Goal: Task Accomplishment & Management: Complete application form

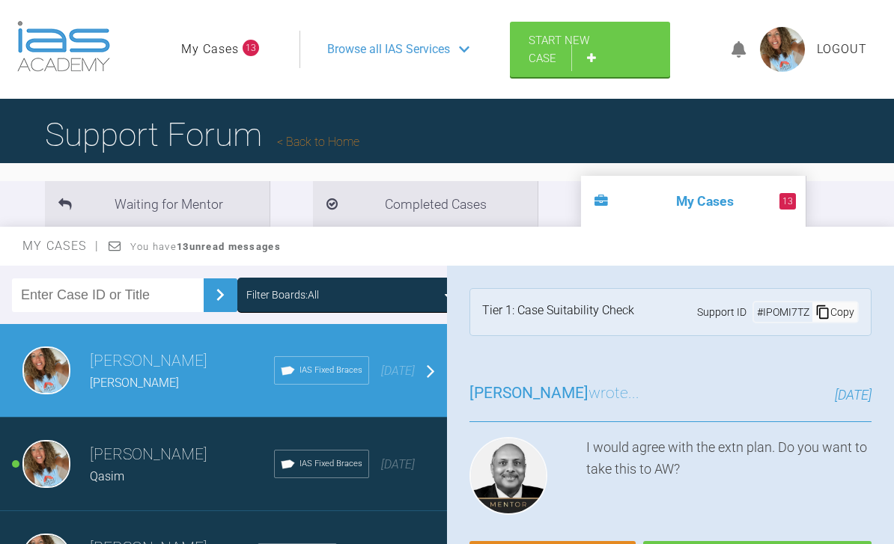
click at [596, 61] on link "Start New Case" at bounding box center [590, 49] width 160 height 55
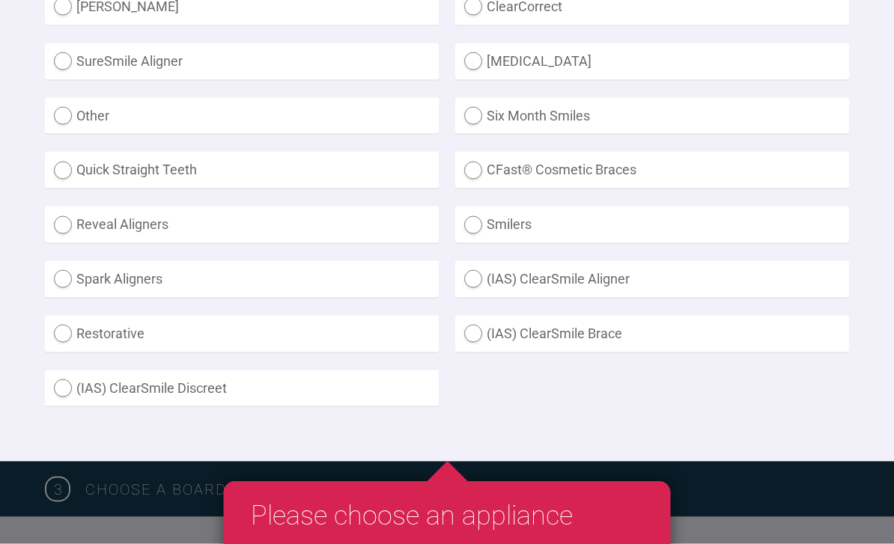
click at [466, 329] on label "(IAS) ClearSmile Brace" at bounding box center [652, 334] width 394 height 37
radio Brace "true"
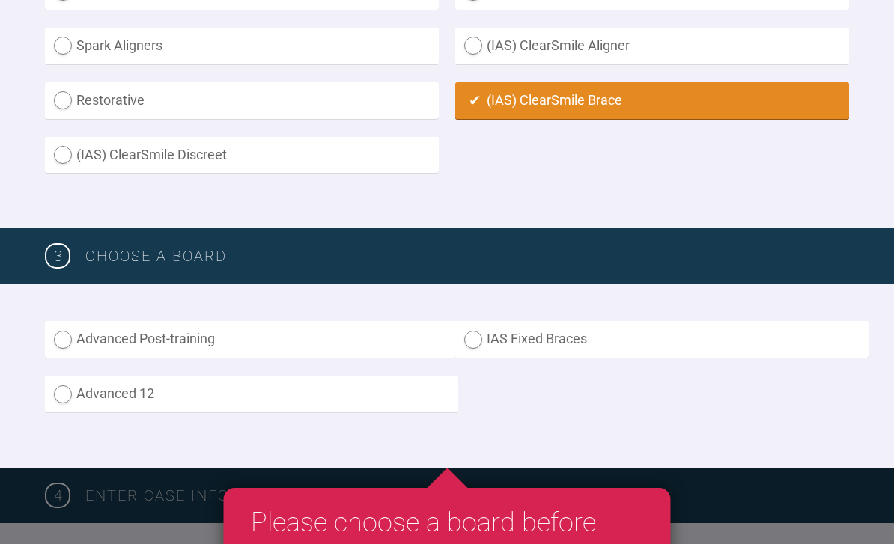
scroll to position [737, 0]
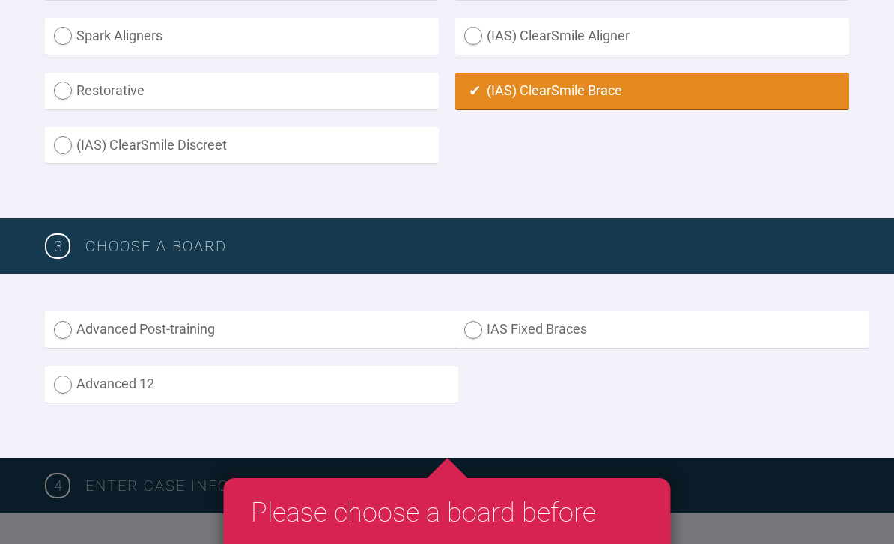
click at [478, 323] on label "IAS Fixed Braces" at bounding box center [661, 330] width 413 height 37
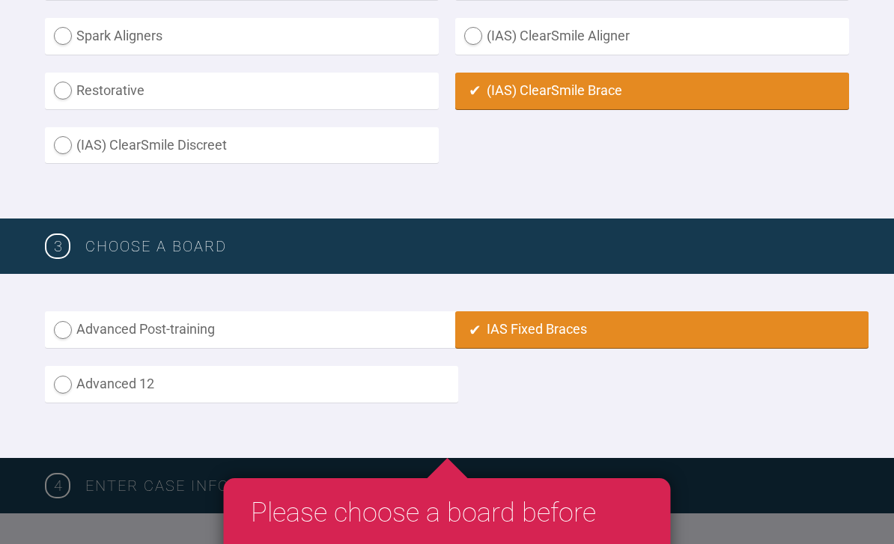
radio input "true"
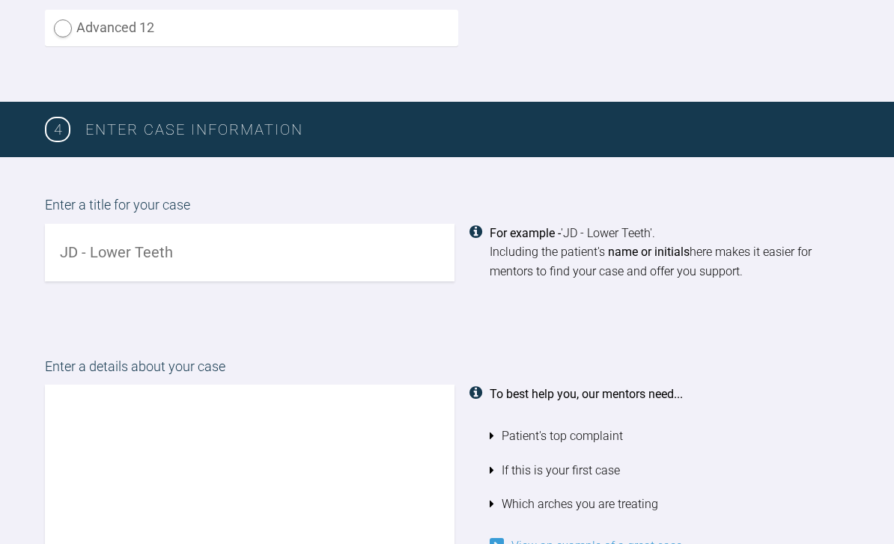
scroll to position [1094, 0]
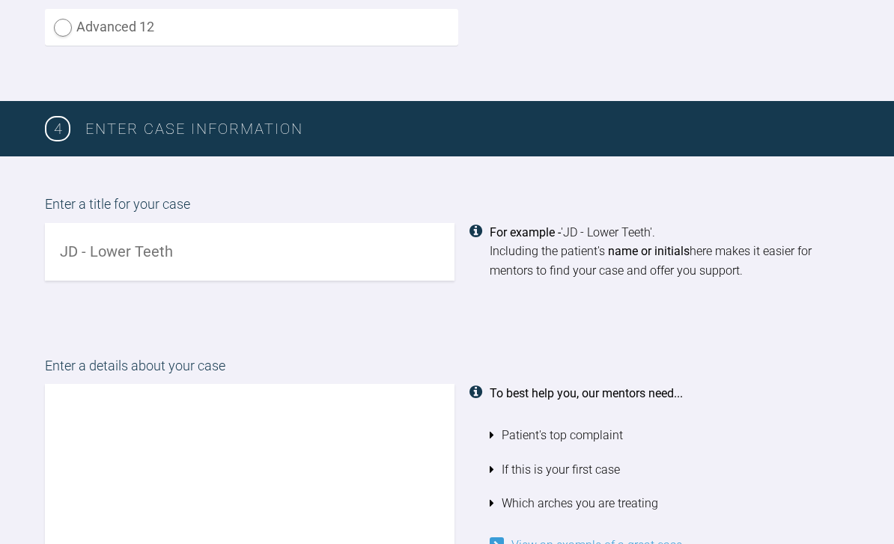
click at [288, 252] on input "text" at bounding box center [250, 252] width 410 height 58
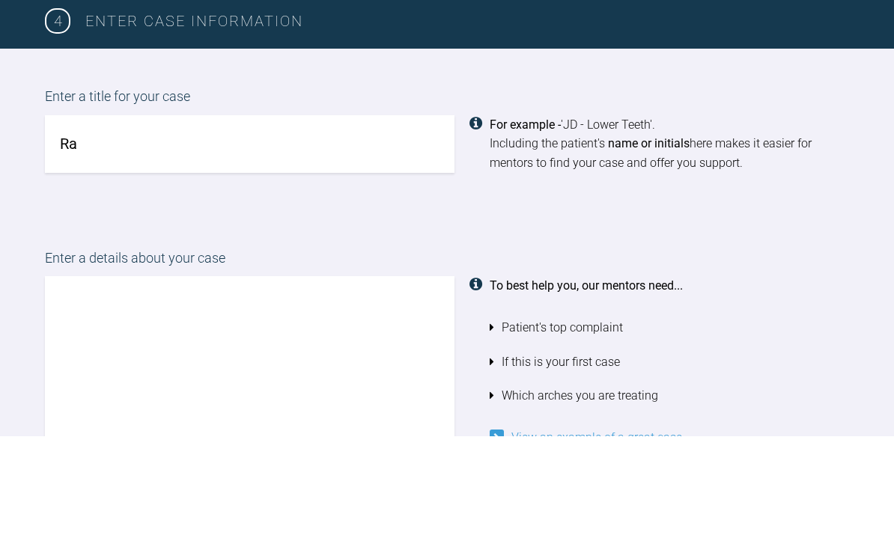
type input "R"
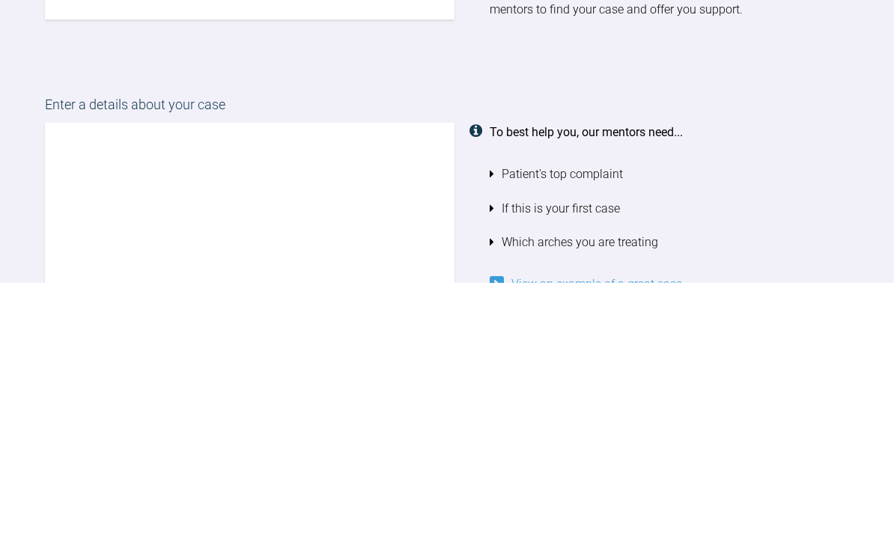
type input "Aran"
click at [339, 384] on textarea at bounding box center [250, 469] width 410 height 171
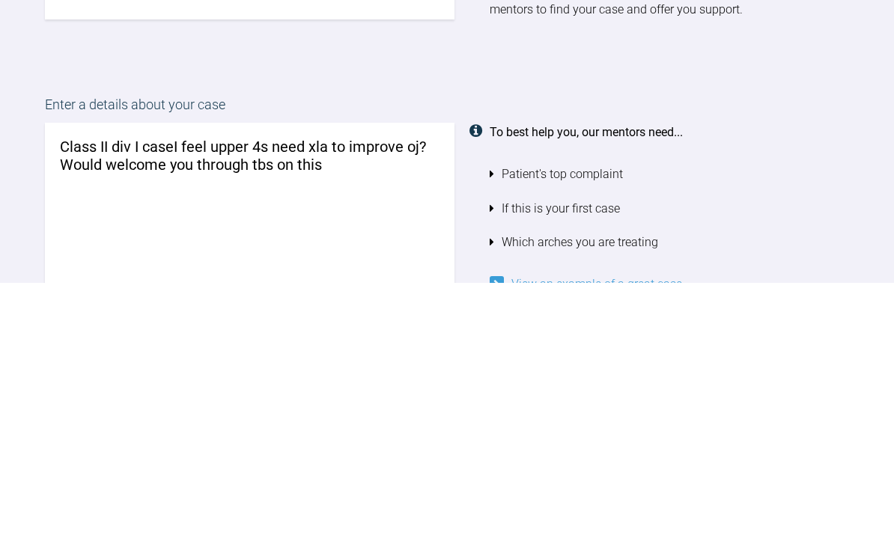
click at [279, 384] on textarea "Class II div I caseI feel upper 4s need xla to improve oj? Would welcome you th…" at bounding box center [250, 469] width 410 height 171
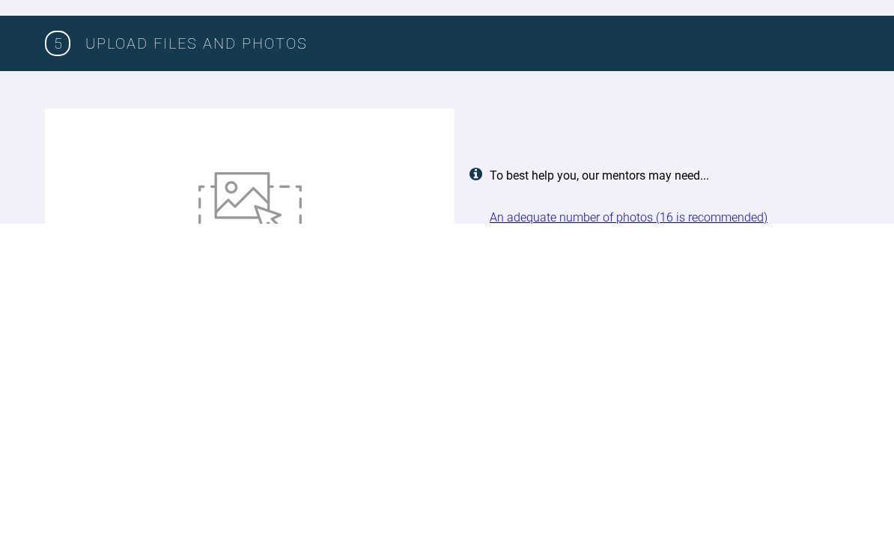
type textarea "Class II div I caseI feel upper 4s need xla to improve oj? Would welcome you th…"
click at [269, 493] on img at bounding box center [249, 534] width 103 height 82
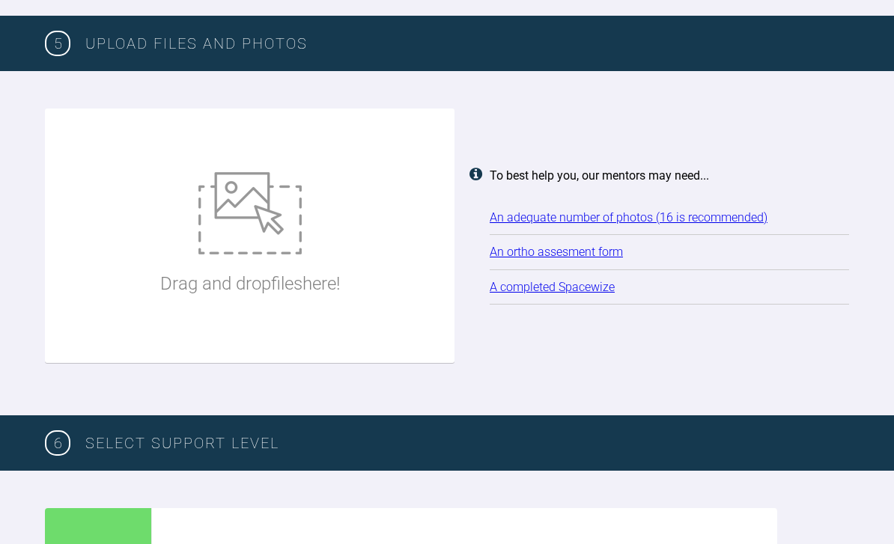
type input "C:\fakepath\DSC_0044.jpeg"
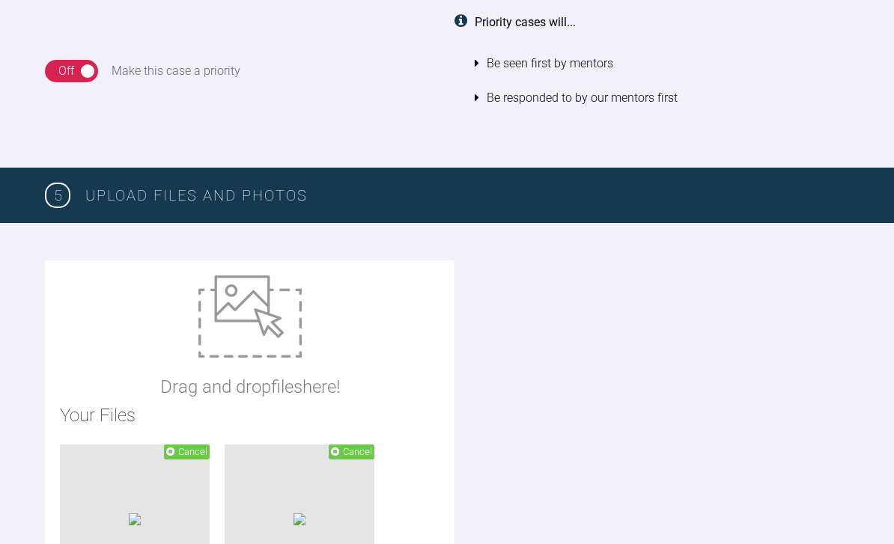
scroll to position [1898, 0]
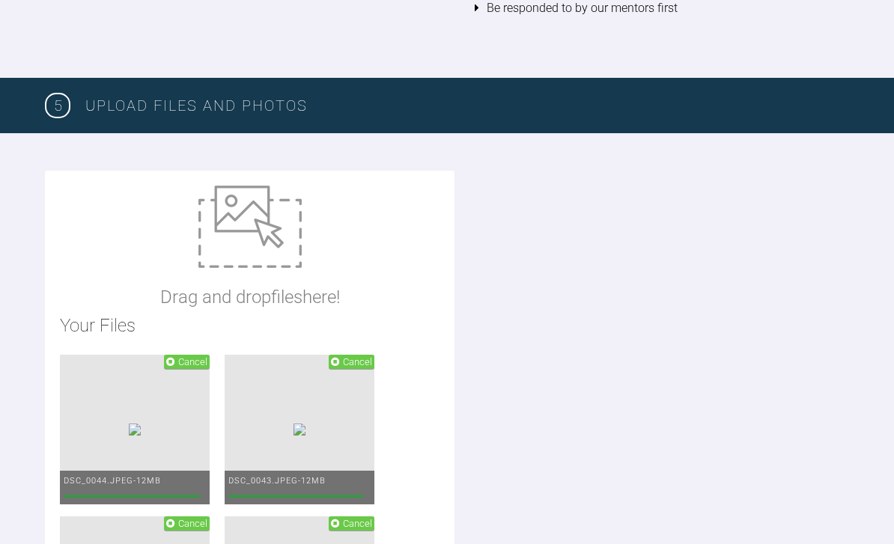
click at [271, 213] on img at bounding box center [249, 227] width 103 height 82
type input "C:\fakepath\IMG_4153.jpeg"
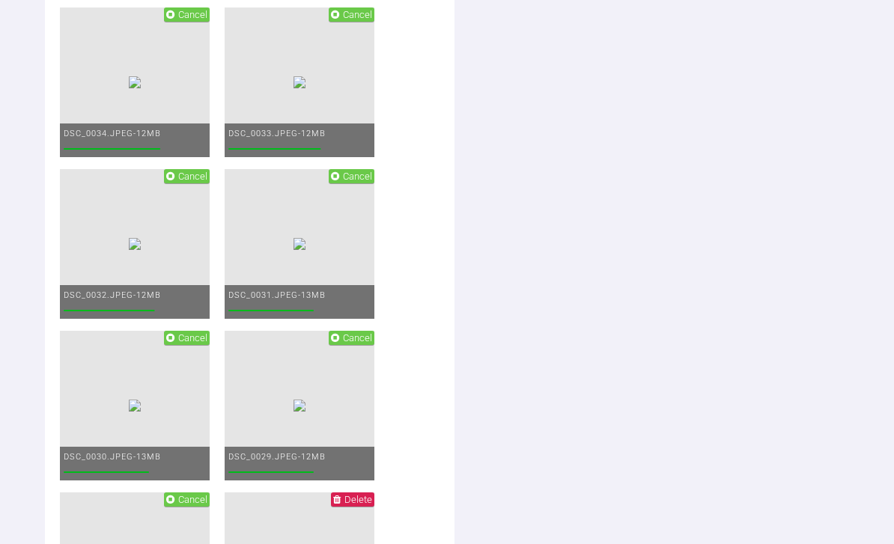
scroll to position [3052, 0]
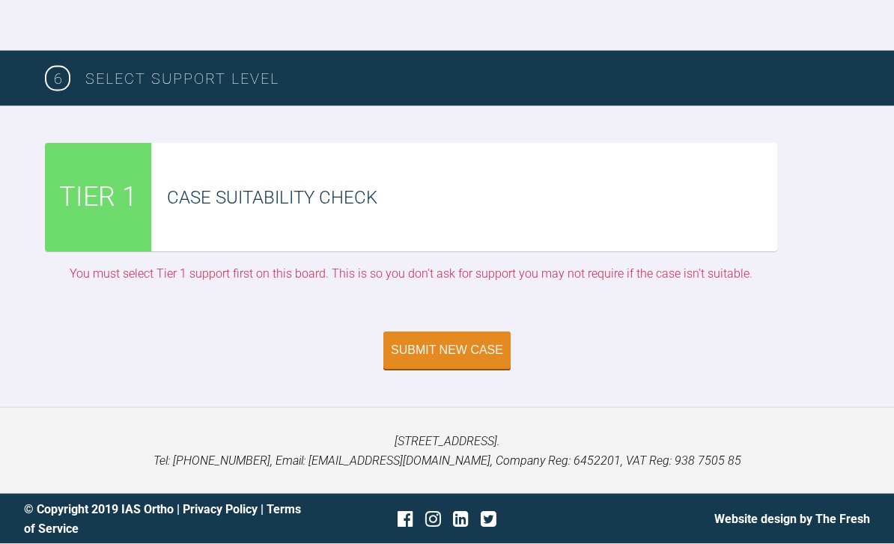
click at [460, 370] on button "Submit New Case" at bounding box center [446, 350] width 127 height 37
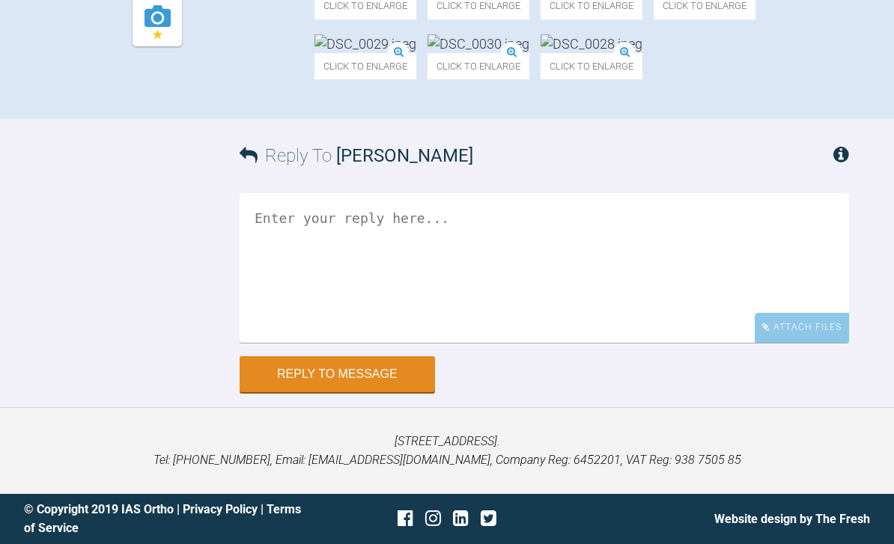
scroll to position [880, 0]
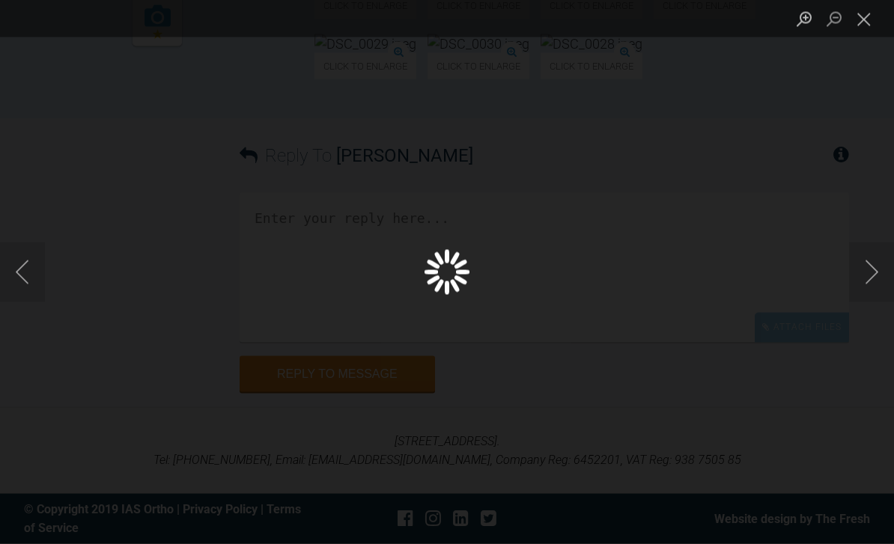
scroll to position [881, 0]
click at [888, 271] on button "Next image" at bounding box center [871, 273] width 45 height 60
click at [860, 284] on button "Next image" at bounding box center [871, 273] width 45 height 60
click at [859, 284] on button "Next image" at bounding box center [871, 273] width 45 height 60
click at [862, 279] on button "Next image" at bounding box center [871, 273] width 45 height 60
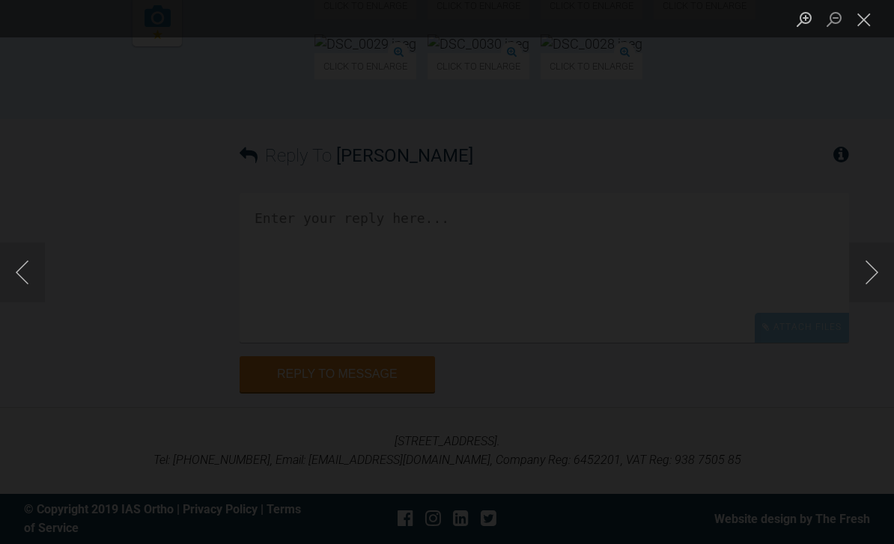
click at [866, 258] on button "Next image" at bounding box center [871, 273] width 45 height 60
click at [872, 27] on button "Close lightbox" at bounding box center [864, 19] width 30 height 26
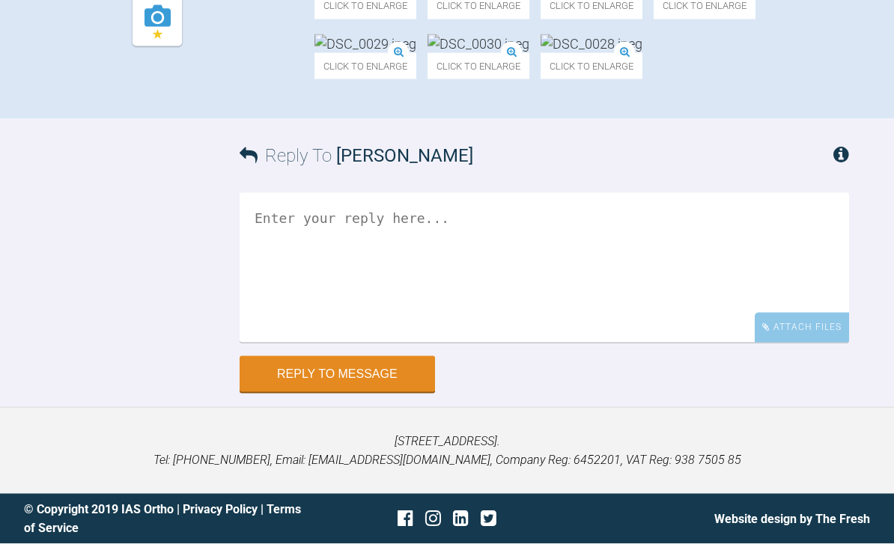
scroll to position [917, 0]
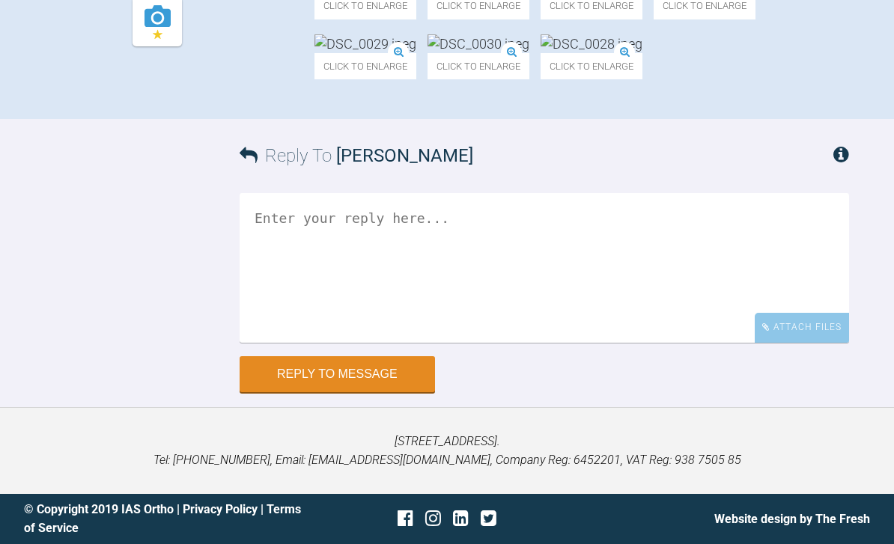
click at [529, 53] on img at bounding box center [479, 43] width 102 height 19
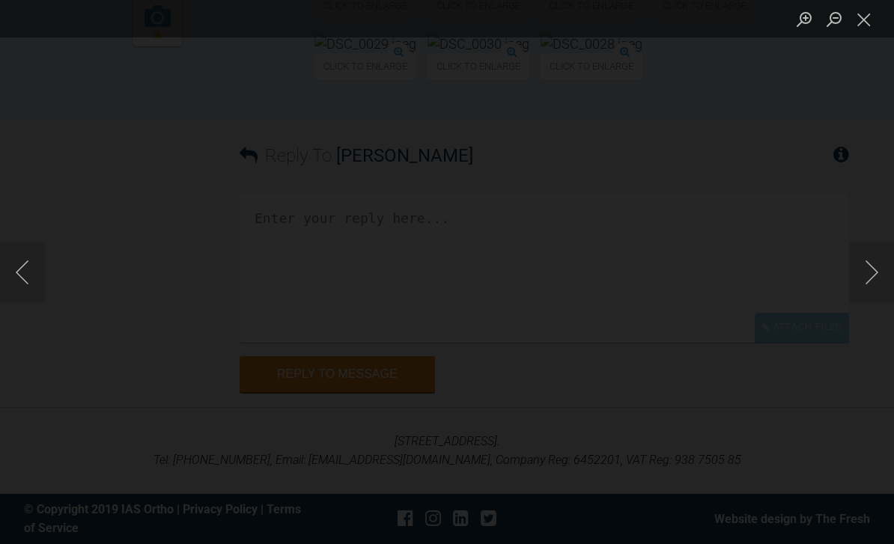
click at [860, 296] on button "Next image" at bounding box center [871, 273] width 45 height 60
click at [859, 291] on button "Next image" at bounding box center [871, 273] width 45 height 60
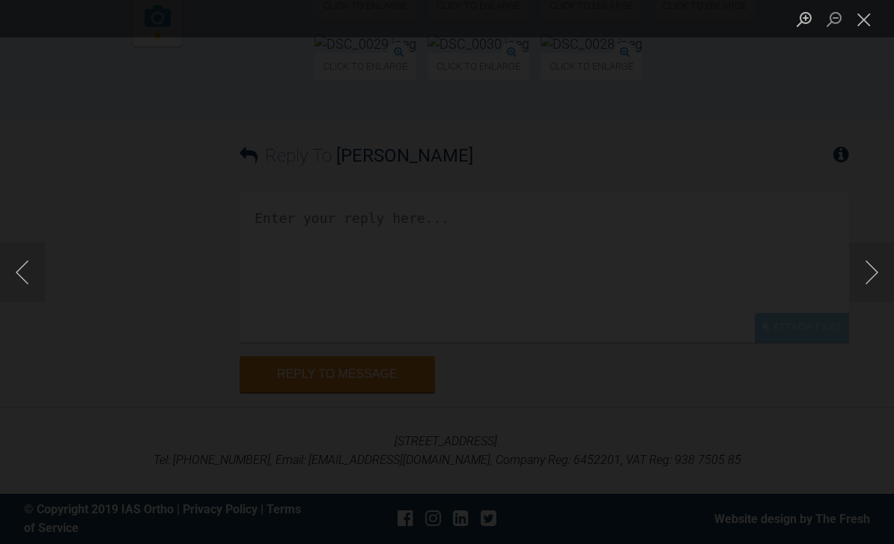
click at [866, 297] on button "Next image" at bounding box center [871, 273] width 45 height 60
click at [868, 293] on button "Next image" at bounding box center [871, 273] width 45 height 60
click at [854, 297] on button "Next image" at bounding box center [871, 273] width 45 height 60
click at [863, 300] on button "Next image" at bounding box center [871, 273] width 45 height 60
click at [852, 297] on button "Next image" at bounding box center [871, 273] width 45 height 60
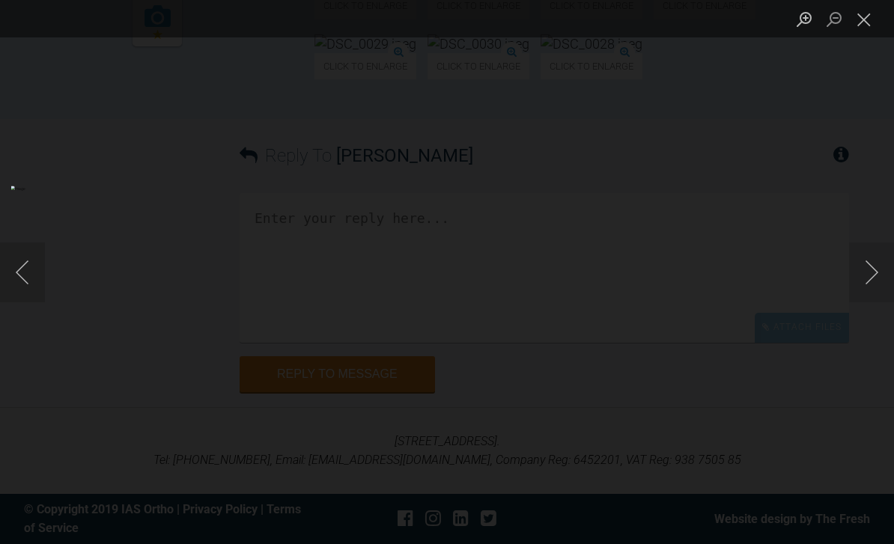
click at [863, 297] on button "Next image" at bounding box center [871, 273] width 45 height 60
click at [871, 25] on button "Close lightbox" at bounding box center [864, 19] width 30 height 26
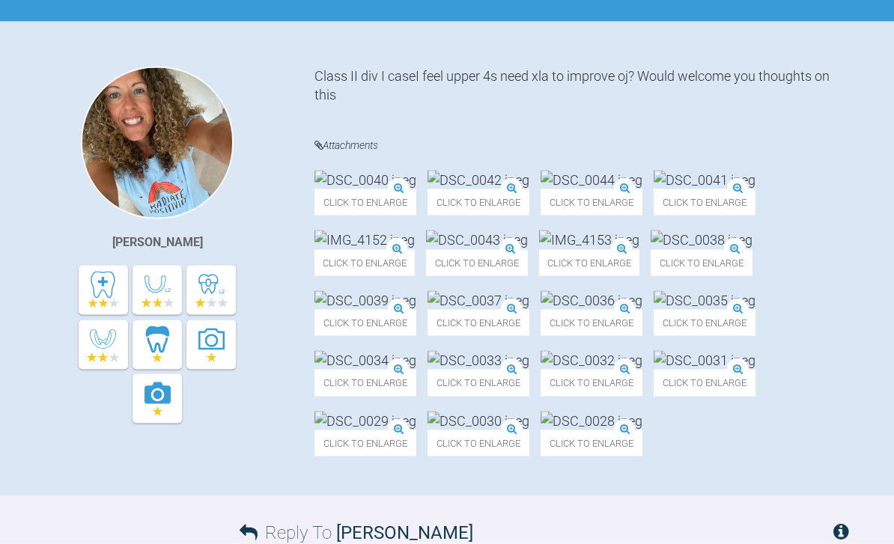
scroll to position [289, 0]
